Goal: Transaction & Acquisition: Purchase product/service

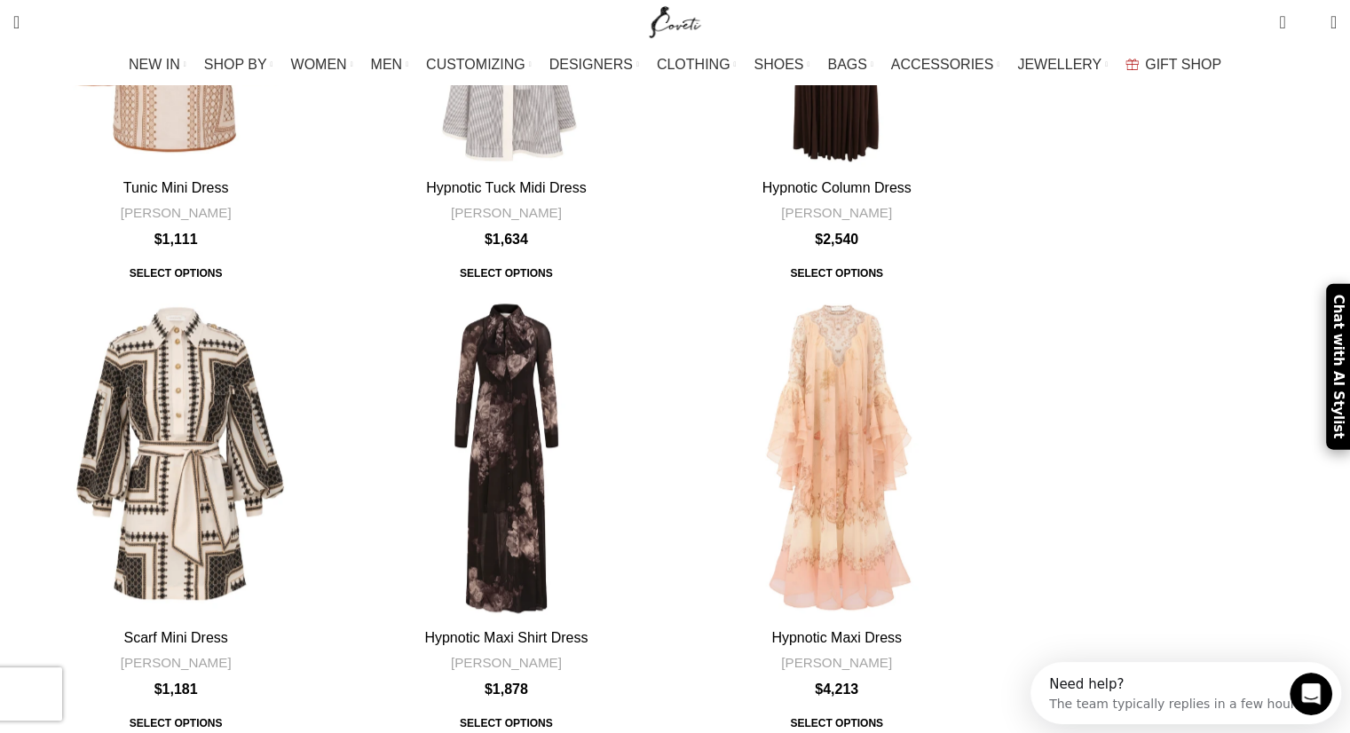
scroll to position [1636, 0]
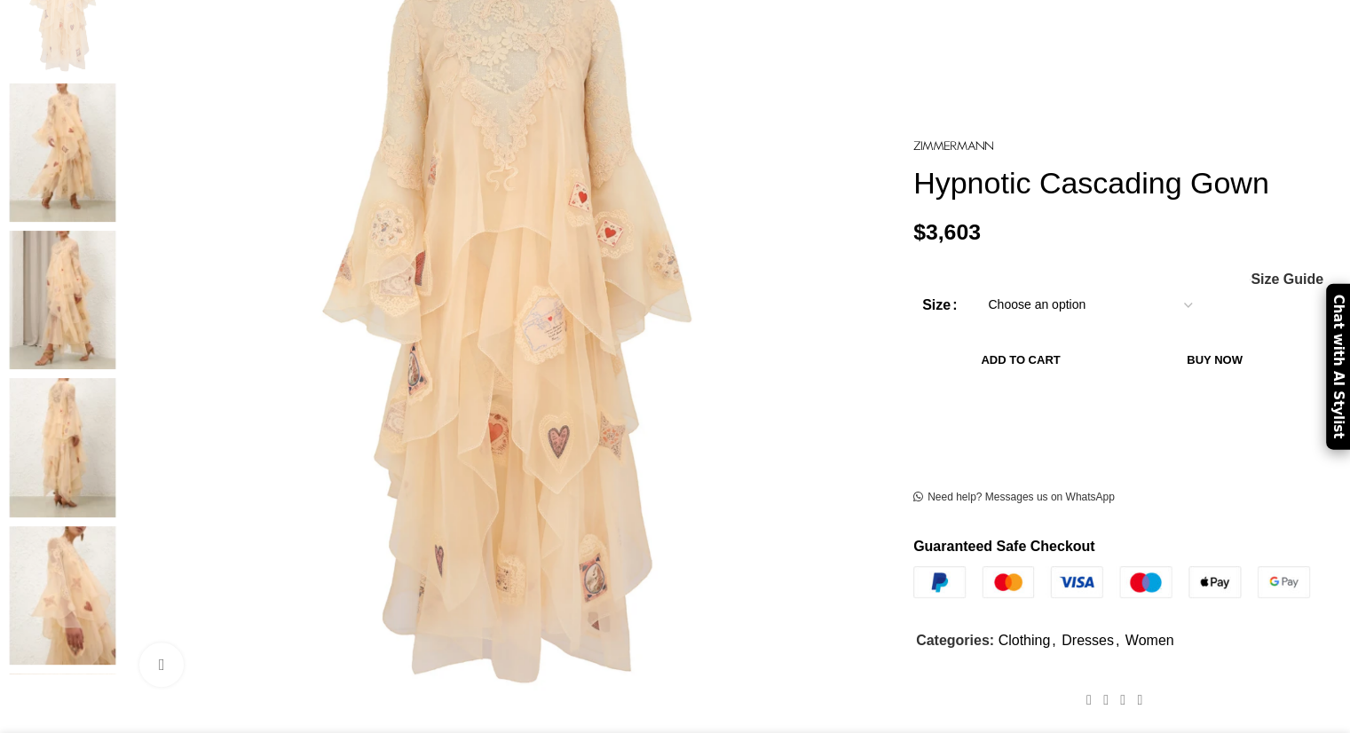
scroll to position [426, 0]
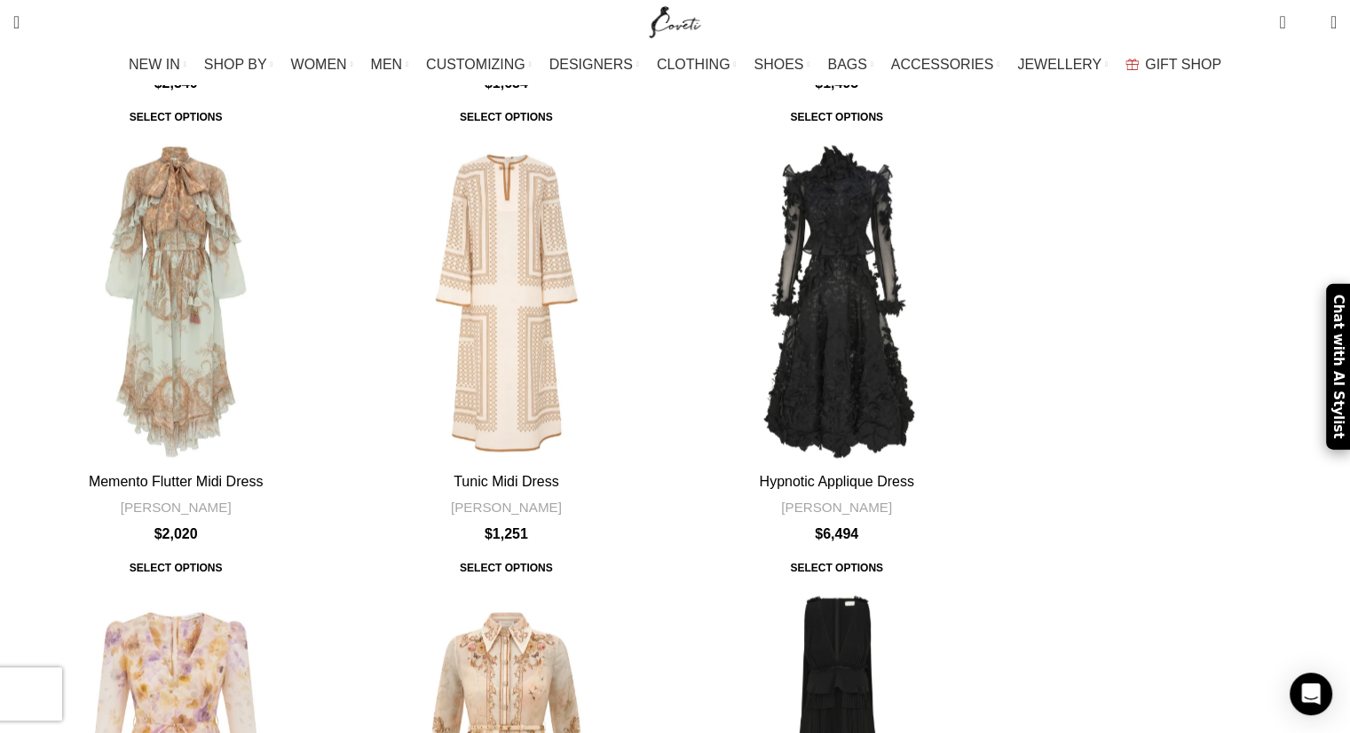
scroll to position [9887, 0]
